Goal: Task Accomplishment & Management: Manage account settings

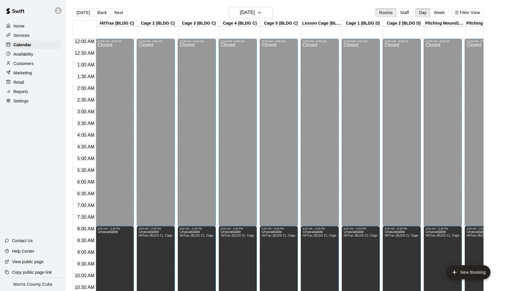
scroll to position [0, 309]
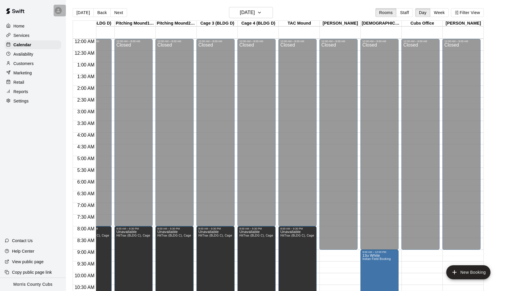
click at [56, 13] on icon at bounding box center [58, 10] width 5 height 5
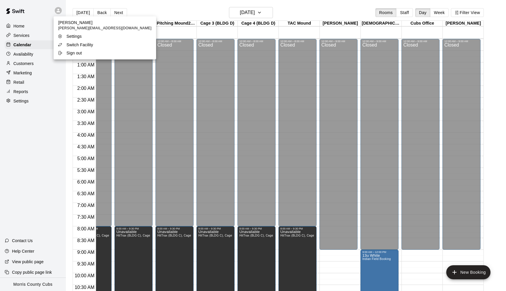
click at [73, 42] on p "Switch Facility" at bounding box center [79, 45] width 27 height 6
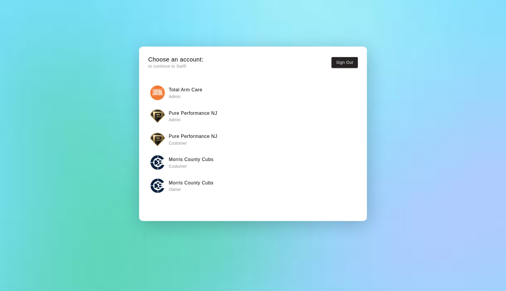
click at [190, 118] on p "Admin" at bounding box center [193, 120] width 49 height 6
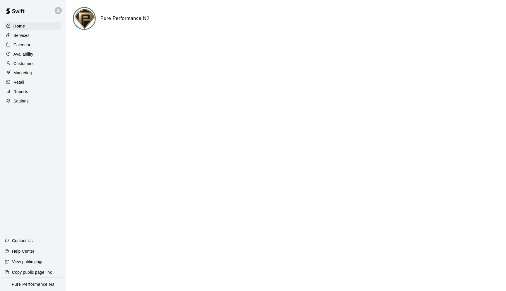
click at [28, 66] on p "Customers" at bounding box center [23, 64] width 20 height 6
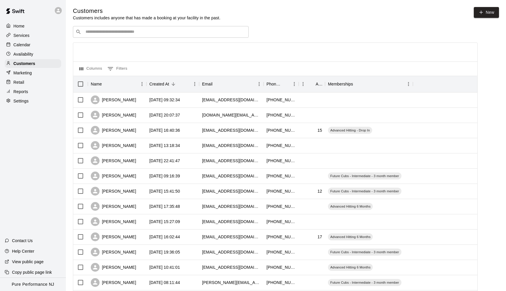
click at [159, 30] on input "Search customers by name or email" at bounding box center [165, 32] width 162 height 6
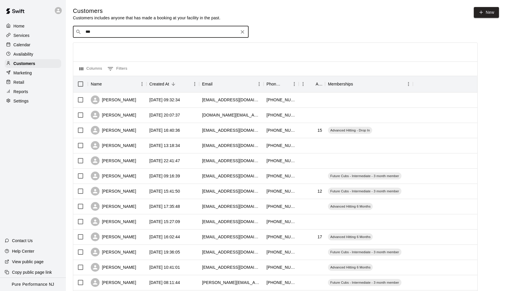
type input "****"
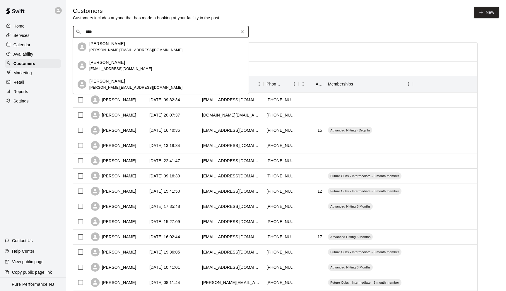
click at [142, 47] on div "[PERSON_NAME] [PERSON_NAME][EMAIL_ADDRESS][DOMAIN_NAME]" at bounding box center [166, 47] width 154 height 13
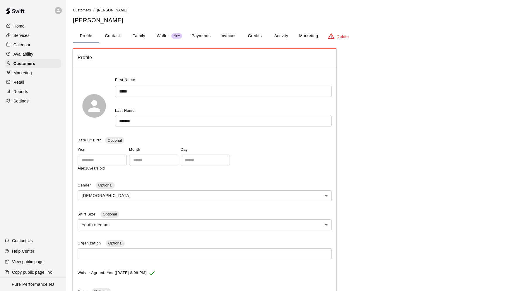
click at [208, 37] on button "Payments" at bounding box center [201, 36] width 28 height 14
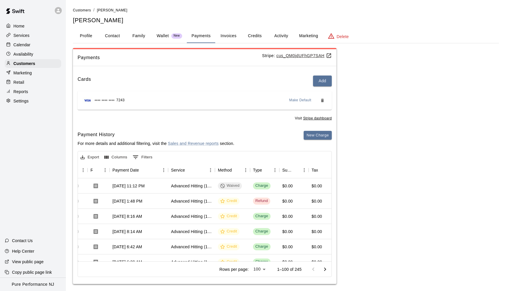
scroll to position [0, 43]
click at [278, 35] on button "Activity" at bounding box center [281, 36] width 26 height 14
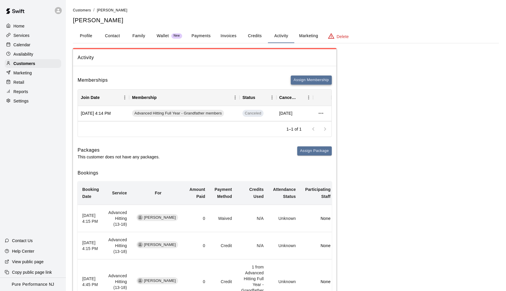
click at [310, 80] on button "Assign Membership" at bounding box center [310, 79] width 41 height 9
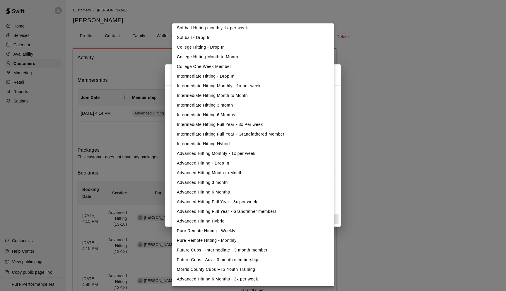
scroll to position [61, 0]
click at [218, 202] on li "Advanced Hitting Full Year - 3x per week" at bounding box center [252, 202] width 161 height 10
type input "**********"
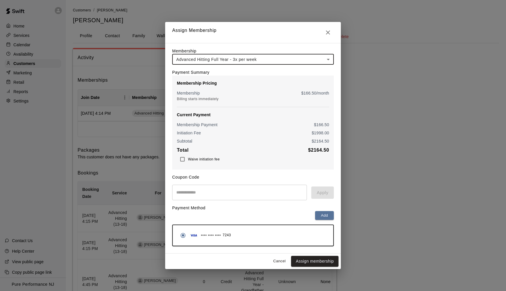
click at [183, 166] on div "Membership Pricing Membership $ 166.50 /month Billing starts immediately Curren…" at bounding box center [252, 122] width 161 height 94
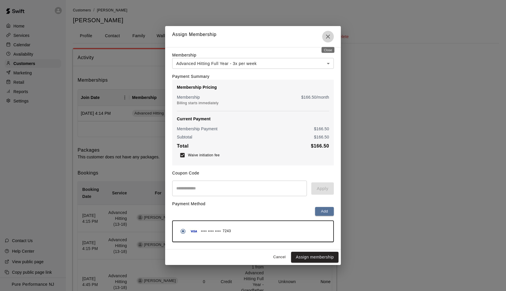
click at [328, 37] on icon "Close" at bounding box center [328, 37] width 4 height 4
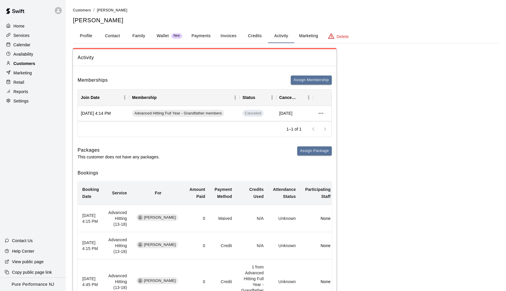
click at [20, 61] on p "Customers" at bounding box center [24, 64] width 22 height 6
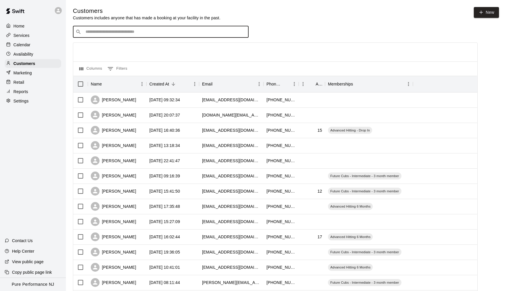
click at [132, 34] on input "Search customers by name or email" at bounding box center [165, 32] width 162 height 6
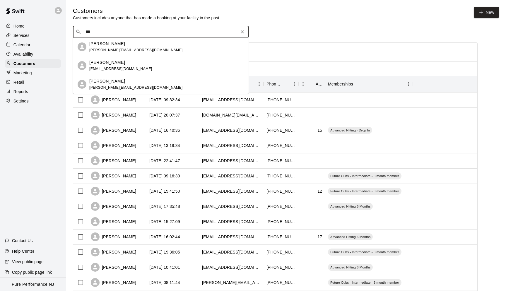
type input "****"
click at [128, 47] on div "[PERSON_NAME] [PERSON_NAME][EMAIL_ADDRESS][DOMAIN_NAME]" at bounding box center [135, 47] width 93 height 13
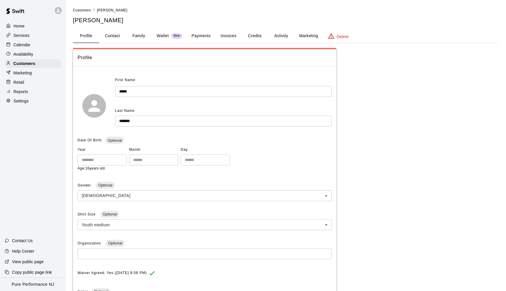
click at [276, 35] on button "Activity" at bounding box center [281, 36] width 26 height 14
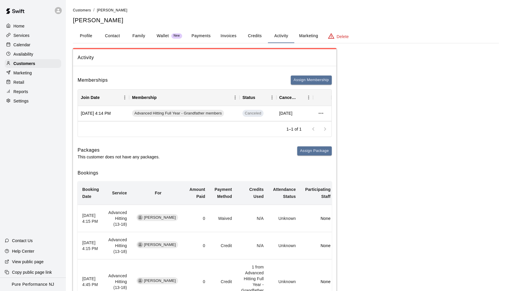
click at [24, 26] on p "Home" at bounding box center [18, 26] width 11 height 6
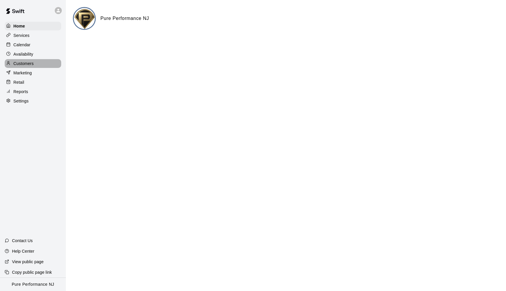
click at [24, 64] on p "Customers" at bounding box center [23, 64] width 20 height 6
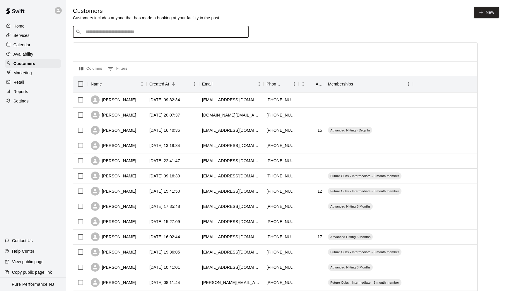
click at [110, 34] on input "Search customers by name or email" at bounding box center [165, 32] width 162 height 6
type input "*"
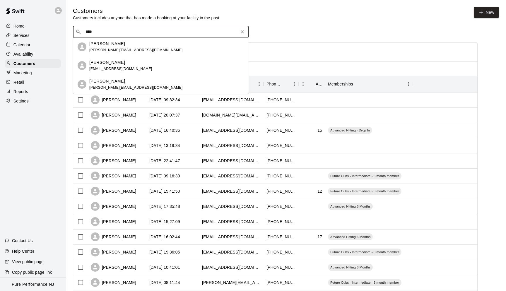
type input "*****"
click at [111, 44] on p "[PERSON_NAME]" at bounding box center [107, 44] width 36 height 6
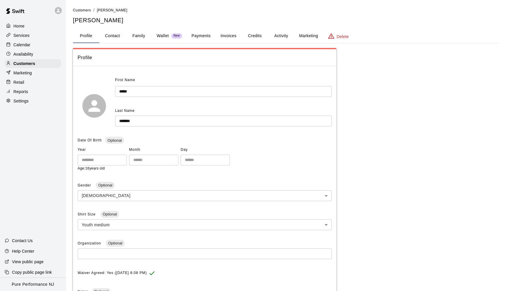
click at [280, 37] on button "Activity" at bounding box center [281, 36] width 26 height 14
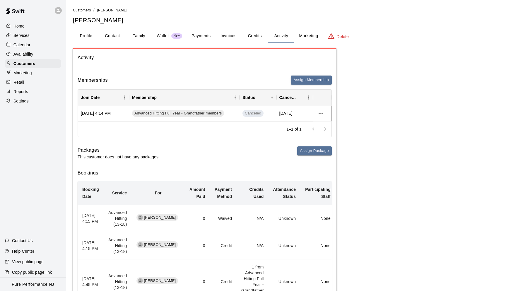
click at [318, 112] on icon "more actions" at bounding box center [320, 113] width 7 height 7
click at [239, 149] on div at bounding box center [253, 145] width 506 height 291
click at [59, 13] on icon at bounding box center [58, 10] width 5 height 5
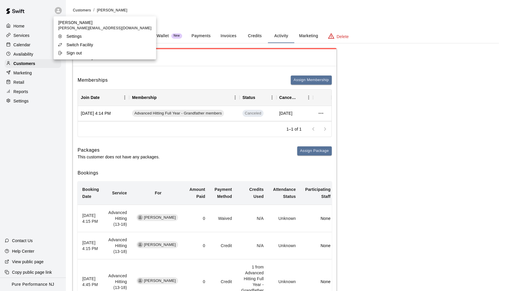
click at [73, 45] on p "Switch Facility" at bounding box center [79, 45] width 27 height 6
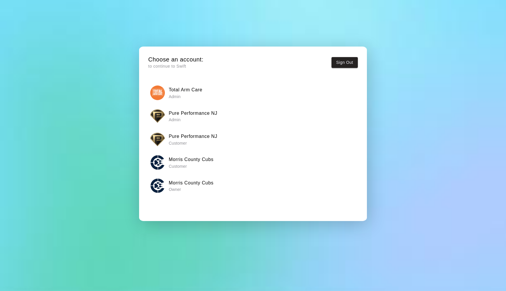
click at [175, 90] on h6 "Total Arm Care" at bounding box center [186, 90] width 34 height 8
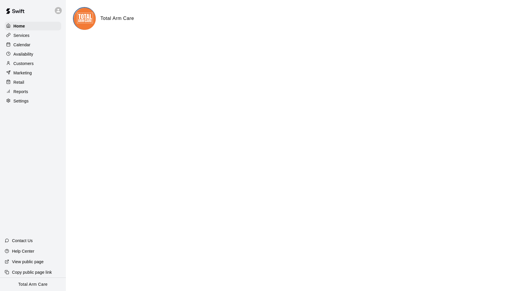
click at [59, 10] on icon at bounding box center [58, 11] width 4 height 4
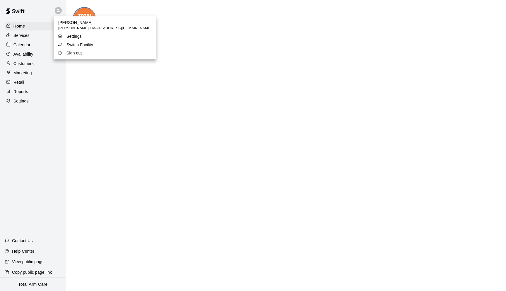
click at [80, 45] on p "Switch Facility" at bounding box center [79, 45] width 27 height 6
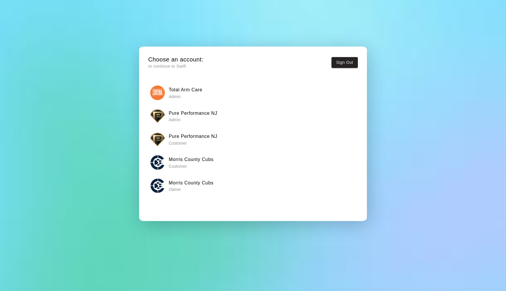
click at [170, 115] on h6 "Pure Performance NJ" at bounding box center [193, 113] width 49 height 8
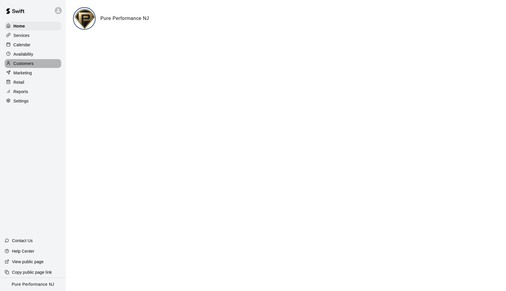
click at [30, 63] on p "Customers" at bounding box center [23, 64] width 20 height 6
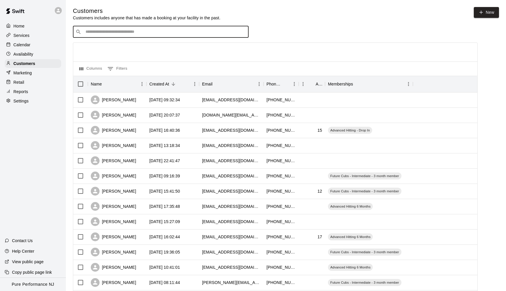
click at [120, 31] on input "Search customers by name or email" at bounding box center [165, 32] width 162 height 6
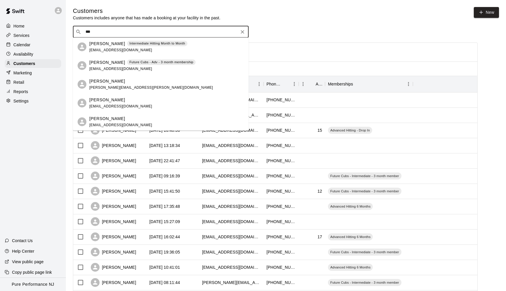
type input "****"
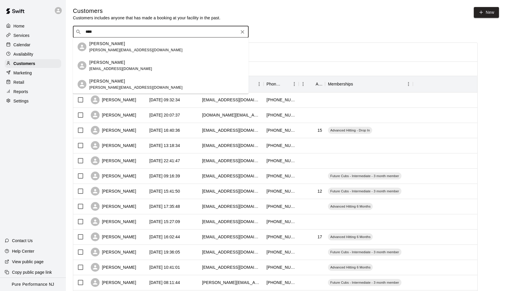
click at [119, 44] on div "[PERSON_NAME]" at bounding box center [135, 44] width 93 height 6
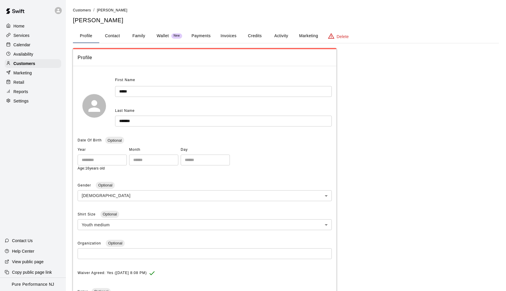
click at [276, 35] on button "Activity" at bounding box center [281, 36] width 26 height 14
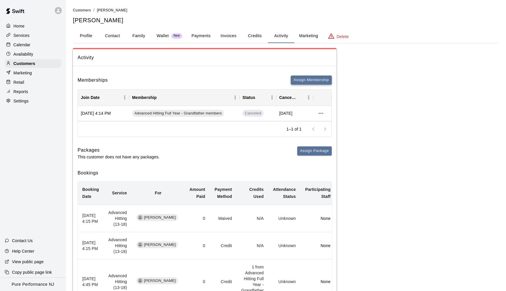
click at [317, 78] on button "Assign Membership" at bounding box center [310, 79] width 41 height 9
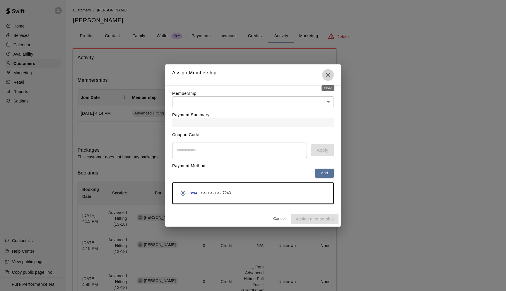
click at [326, 73] on icon "Close" at bounding box center [327, 74] width 7 height 7
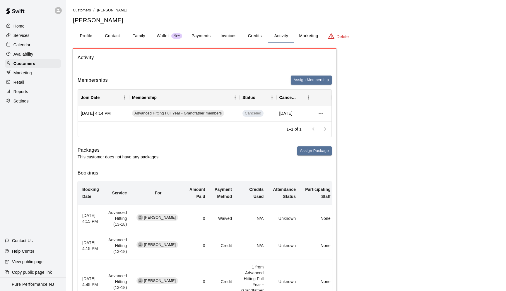
click at [254, 36] on button "Credits" at bounding box center [254, 36] width 26 height 14
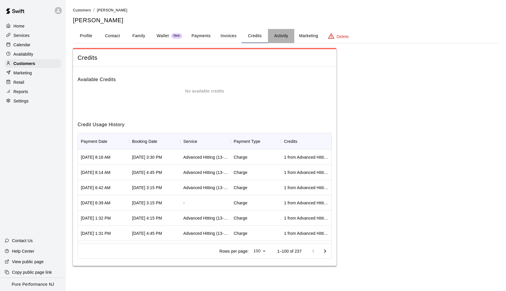
click at [278, 34] on button "Activity" at bounding box center [281, 36] width 26 height 14
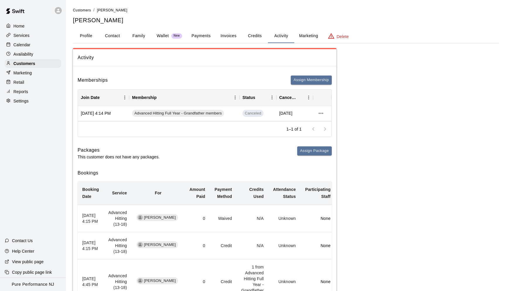
click at [208, 37] on button "Payments" at bounding box center [201, 36] width 28 height 14
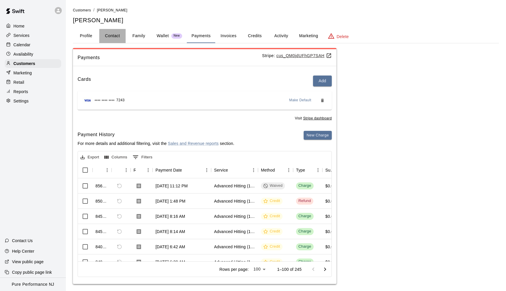
click at [107, 40] on button "Contact" at bounding box center [112, 36] width 26 height 14
select select "**"
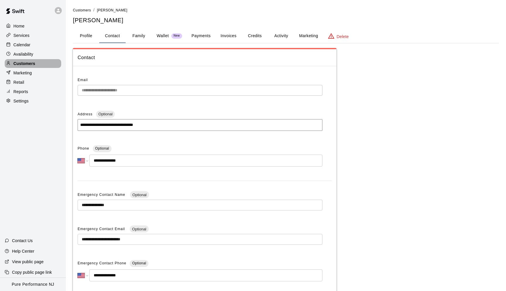
click at [26, 65] on p "Customers" at bounding box center [24, 64] width 22 height 6
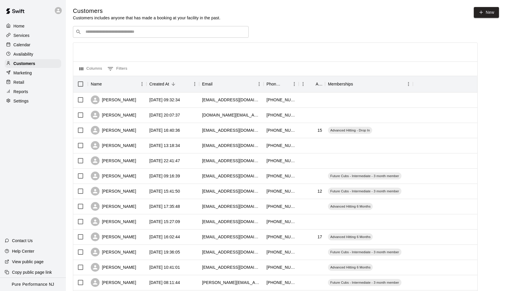
click at [104, 31] on input "Search customers by name or email" at bounding box center [165, 32] width 162 height 6
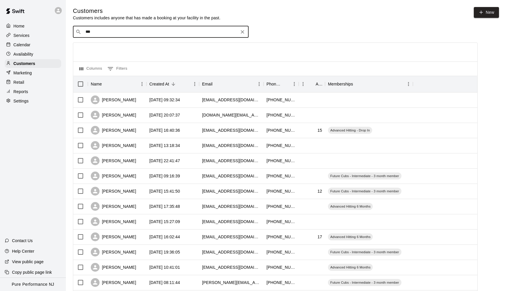
type input "****"
